Goal: Task Accomplishment & Management: Use online tool/utility

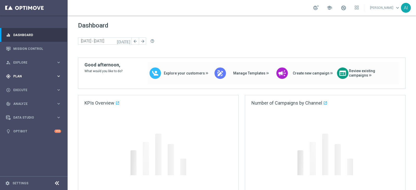
click at [34, 78] on div "gps_fixed Plan" at bounding box center [31, 76] width 50 height 5
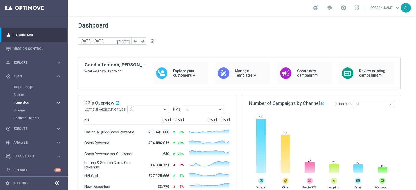
click at [33, 103] on span "Templates" at bounding box center [32, 102] width 37 height 3
click at [24, 110] on link "Optimail" at bounding box center [35, 111] width 38 height 4
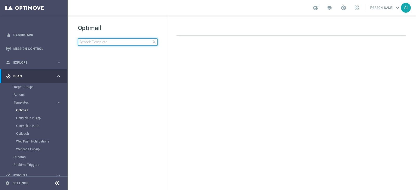
click at [107, 43] on input at bounding box center [118, 42] width 80 height 7
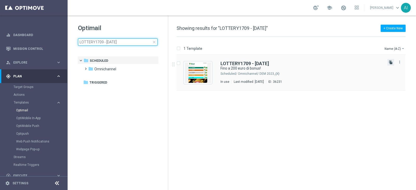
type input "LOTTERY1709 - [DATE]"
click at [390, 61] on icon "file_copy" at bounding box center [391, 62] width 4 height 4
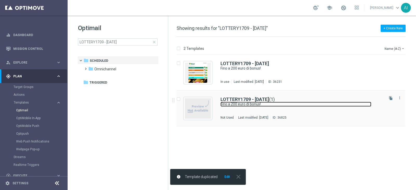
click at [290, 106] on link "Fino a 200 euro di bonus!" at bounding box center [296, 104] width 151 height 5
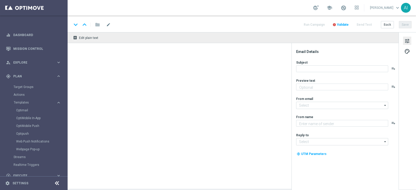
type textarea "Scopri cosa ti abbiamo riservato!"
type input "[EMAIL_ADDRESS][DOMAIN_NAME]"
type textarea "Sisal"
type input "[EMAIL_ADDRESS][DOMAIN_NAME]"
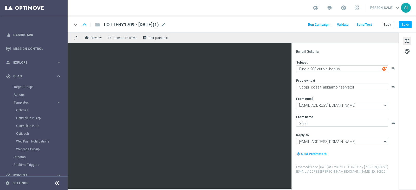
click at [159, 25] on span "LOTTERY1709 - [DATE](1)" at bounding box center [131, 25] width 55 height 6
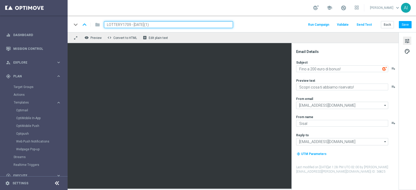
drag, startPoint x: 130, startPoint y: 23, endPoint x: 94, endPoint y: 23, distance: 35.1
click at [95, 23] on div "keyboard_arrow_down keyboard_arrow_up folder LOTTERY1709 - [DATE](1)" at bounding box center [152, 24] width 161 height 7
paste input "CB09-3"
type input "LOTTERYCB09-3 - [DATE]"
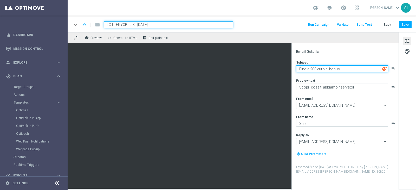
drag, startPoint x: 312, startPoint y: 69, endPoint x: 357, endPoint y: 36, distance: 55.4
click at [313, 68] on textarea "Fino a 200 euro di bonus!" at bounding box center [342, 69] width 92 height 7
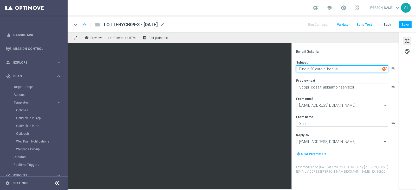
type textarea "Fino a 250 euro di bonus!"
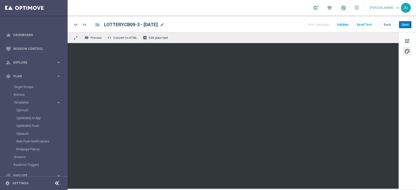
click at [410, 22] on button "Save" at bounding box center [405, 24] width 13 height 7
click at [404, 23] on button "Save" at bounding box center [405, 24] width 13 height 7
click at [405, 123] on div "tune palette" at bounding box center [407, 111] width 17 height 158
click at [411, 52] on button "palette" at bounding box center [407, 51] width 8 height 8
click at [165, 26] on span "mode_edit" at bounding box center [162, 24] width 5 height 5
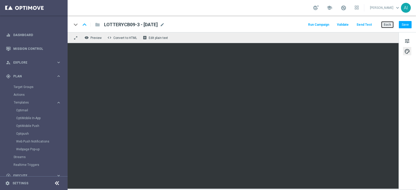
click at [386, 23] on button "Back" at bounding box center [387, 24] width 13 height 7
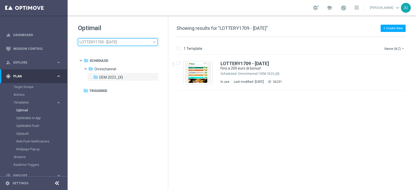
drag, startPoint x: 130, startPoint y: 41, endPoint x: 94, endPoint y: 41, distance: 35.9
click at [94, 41] on input "LOTTERY1709 - [DATE]" at bounding box center [118, 42] width 80 height 7
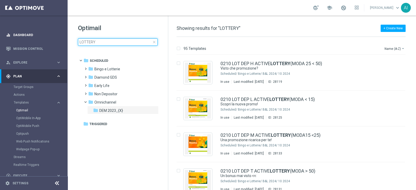
drag, startPoint x: 104, startPoint y: 40, endPoint x: 0, endPoint y: 37, distance: 104.1
click at [0, 40] on main "equalizer Dashboard Mission Control" at bounding box center [208, 95] width 416 height 190
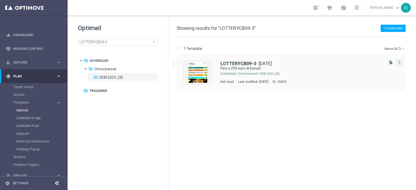
click at [400, 62] on icon "more_vert" at bounding box center [400, 62] width 4 height 4
click at [373, 81] on div "Delete" at bounding box center [379, 82] width 31 height 4
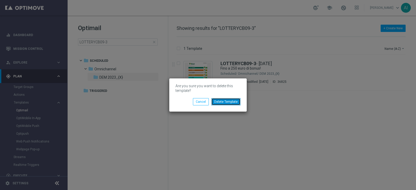
click at [221, 101] on button "Delete Template" at bounding box center [226, 101] width 29 height 7
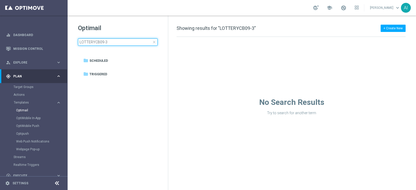
click at [118, 42] on input "LOTTERYCB09-3" at bounding box center [118, 42] width 80 height 7
drag, startPoint x: 118, startPoint y: 42, endPoint x: 42, endPoint y: 42, distance: 75.5
click at [42, 42] on main "equalizer Dashboard Mission Control" at bounding box center [208, 95] width 416 height 190
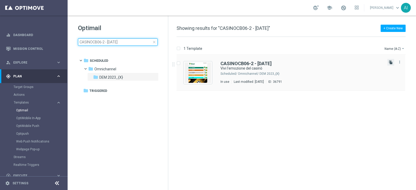
type input "CASINOCB06-2 - [DATE]"
click at [390, 61] on icon "file_copy" at bounding box center [391, 62] width 4 height 4
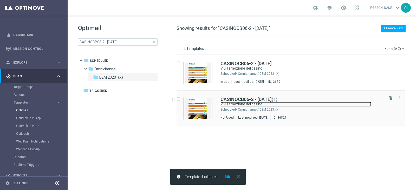
click at [310, 102] on link "Vivi l'emozione del casinò" at bounding box center [296, 104] width 151 height 5
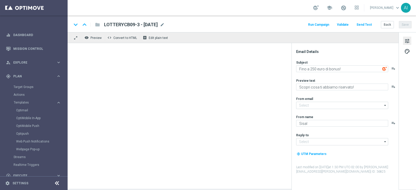
type textarea "Vivi l'emozione del casinò"
type textarea "Fino a 300€ di Bonus!"
type input "[EMAIL_ADDRESS][DOMAIN_NAME]"
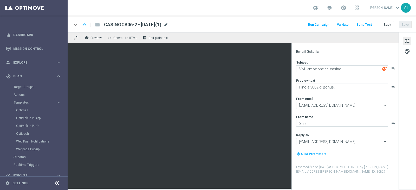
click at [168, 24] on span "mode_edit" at bounding box center [166, 24] width 5 height 5
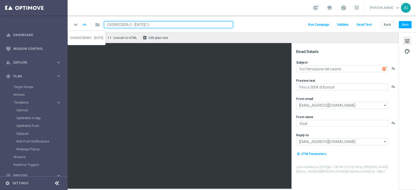
drag, startPoint x: 130, startPoint y: 24, endPoint x: 56, endPoint y: 24, distance: 74.2
click at [56, 24] on main "equalizer Dashboard Mission Control" at bounding box center [208, 95] width 416 height 190
paste input "LOTTERYCB09-3"
click at [138, 23] on input "LOTTERYCB09-3 - [DATE](1)" at bounding box center [168, 24] width 129 height 7
type input "LOTTERYCB09-3 - [DATE](1)"
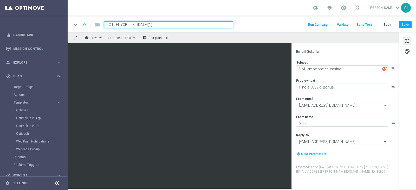
click at [263, 15] on div "school [PERSON_NAME] keyboard_arrow_down AI" at bounding box center [242, 8] width 349 height 16
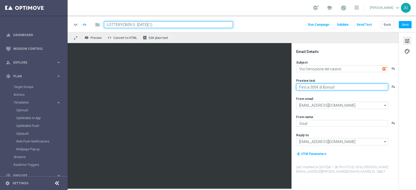
click at [314, 87] on textarea "Fino a 300€ di Bonus!" at bounding box center [342, 87] width 92 height 7
type textarea "Fino a 250€ di Bonus!"
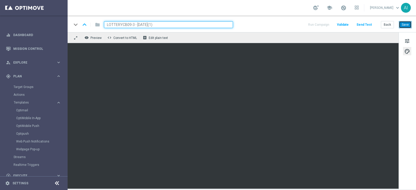
click at [407, 21] on button "Save" at bounding box center [405, 24] width 13 height 7
click at [410, 25] on button "Save" at bounding box center [405, 24] width 13 height 7
click at [172, 24] on input "LOTTERYCB09-3 - [DATE](1)" at bounding box center [168, 24] width 129 height 7
type input "LOTTERYCB09-3 - [DATE]"
drag, startPoint x: 172, startPoint y: 24, endPoint x: 0, endPoint y: 10, distance: 172.6
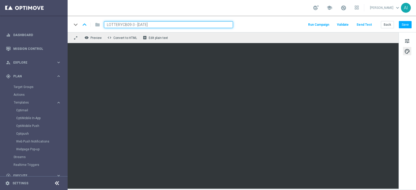
click at [0, 10] on main "equalizer Dashboard Mission Control" at bounding box center [208, 95] width 416 height 190
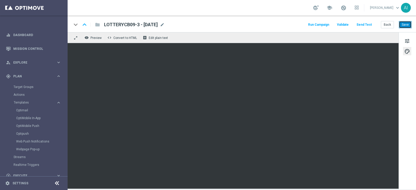
click at [408, 27] on button "Save" at bounding box center [405, 24] width 13 height 7
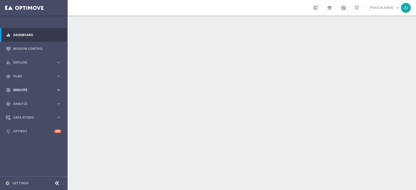
click at [35, 89] on span "Execute" at bounding box center [34, 90] width 43 height 3
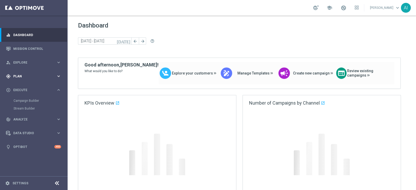
click at [28, 75] on span "Plan" at bounding box center [34, 76] width 43 height 3
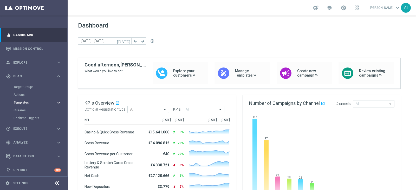
click at [29, 105] on button "Templates keyboard_arrow_right" at bounding box center [38, 103] width 48 height 4
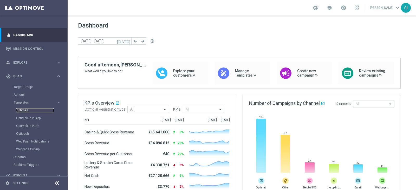
click at [22, 111] on link "Optimail" at bounding box center [35, 111] width 38 height 4
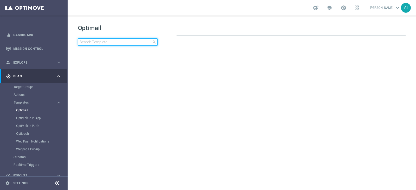
click at [103, 43] on input at bounding box center [118, 42] width 80 height 7
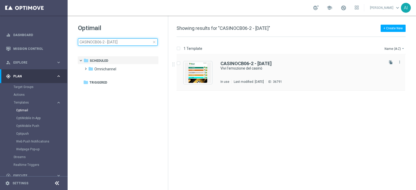
type input "CASINOCB06-2 - [DATE]"
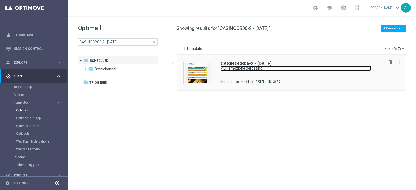
click at [301, 66] on link "Vivi l'emozione del casinò" at bounding box center [296, 68] width 151 height 5
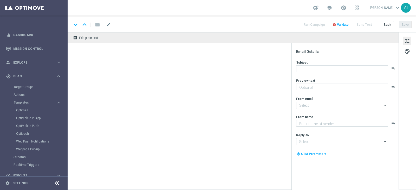
type textarea "Fino a 300€ di Bonus!"
type input "[EMAIL_ADDRESS][DOMAIN_NAME]"
type textarea "Sisal"
type input "[EMAIL_ADDRESS][DOMAIN_NAME]"
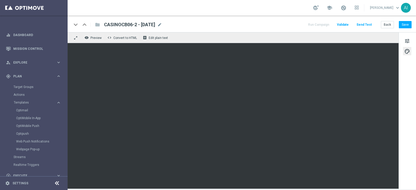
click at [279, 10] on div "school [PERSON_NAME] keyboard_arrow_down AI" at bounding box center [242, 8] width 349 height 16
click at [188, 19] on div "keyboard_arrow_down keyboard_arrow_up folder CASINOCB06-2 - 06.10.2025 CASINOCB…" at bounding box center [242, 24] width 349 height 17
click at [155, 23] on span "CASINOCB06-2 - [DATE]" at bounding box center [129, 25] width 51 height 6
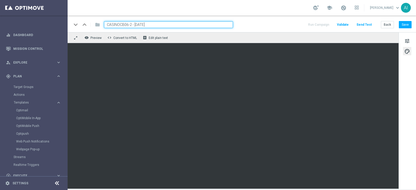
click at [156, 23] on input "CASINOCB06-2 - [DATE]" at bounding box center [168, 24] width 129 height 7
click at [156, 24] on input "CASINOCB06-2 - [DATE]" at bounding box center [168, 24] width 129 height 7
click at [26, 104] on span "Templates" at bounding box center [32, 102] width 37 height 3
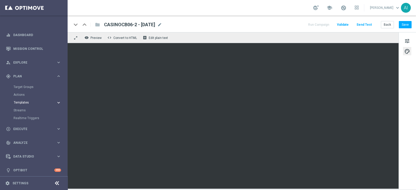
click at [26, 101] on span "Templates" at bounding box center [32, 102] width 37 height 3
click at [22, 111] on link "Optimail" at bounding box center [35, 111] width 38 height 4
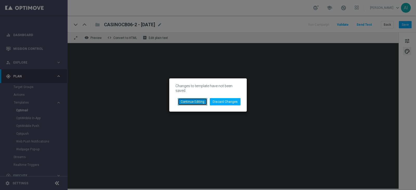
click at [189, 101] on button "Continue Editing" at bounding box center [192, 101] width 29 height 7
